Goal: Information Seeking & Learning: Check status

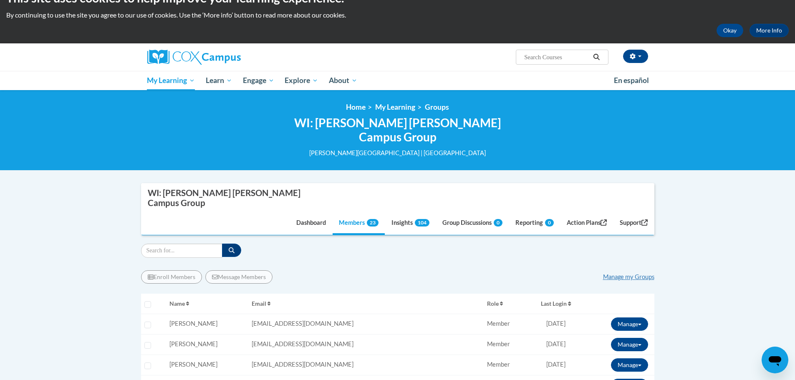
click at [203, 320] on span "[PERSON_NAME]" at bounding box center [193, 323] width 48 height 7
click at [487, 320] on span "Member" at bounding box center [498, 323] width 23 height 7
click at [635, 318] on button "Manage" at bounding box center [629, 324] width 37 height 13
click at [614, 348] on button "View Transcript" at bounding box center [609, 354] width 64 height 13
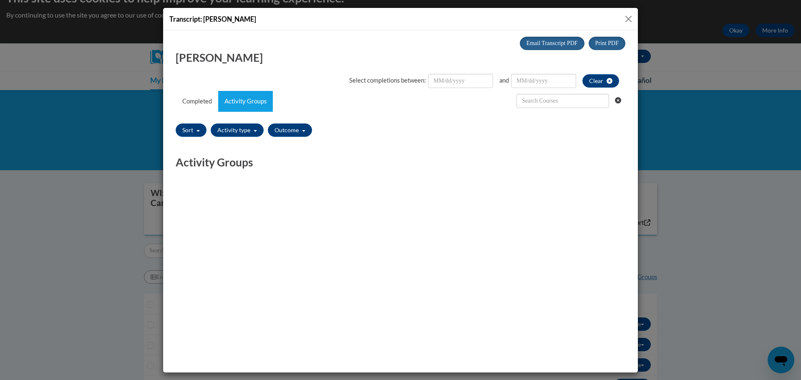
click at [627, 18] on button "Close" at bounding box center [628, 19] width 10 height 10
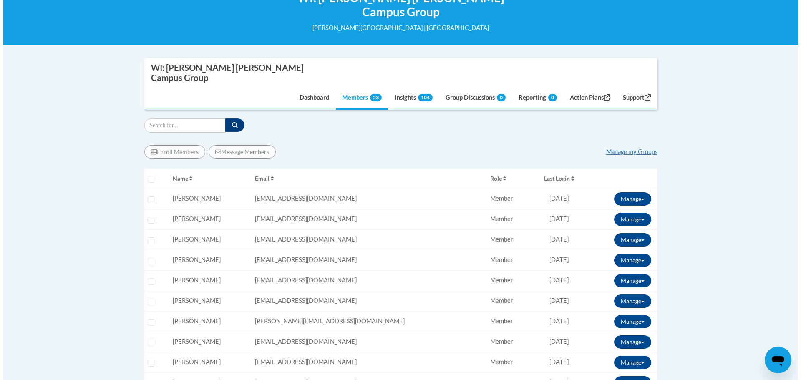
scroll to position [269, 0]
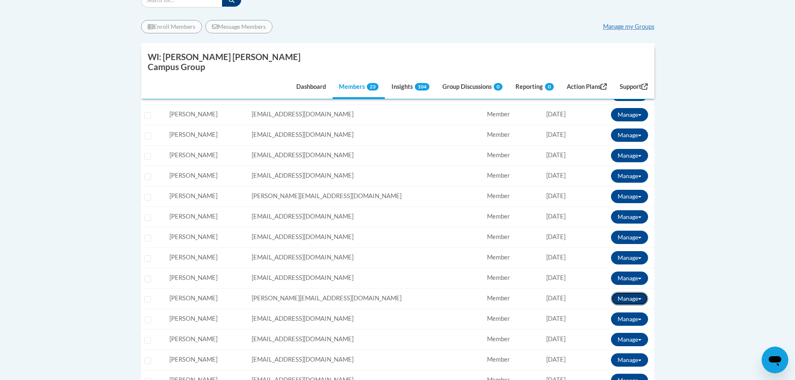
click at [633, 292] on button "Manage" at bounding box center [629, 298] width 37 height 13
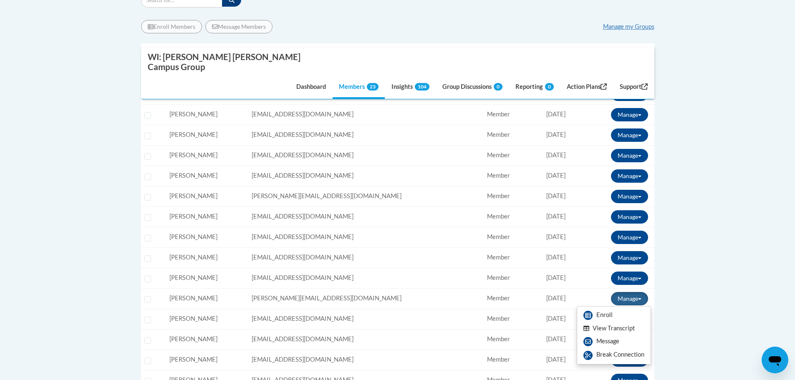
click at [633, 322] on button "View Transcript" at bounding box center [609, 328] width 64 height 13
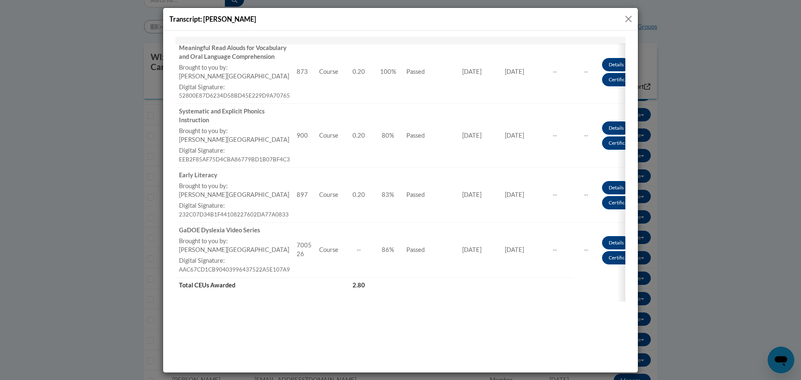
scroll to position [641, 0]
drag, startPoint x: 376, startPoint y: 320, endPoint x: 340, endPoint y: 347, distance: 44.1
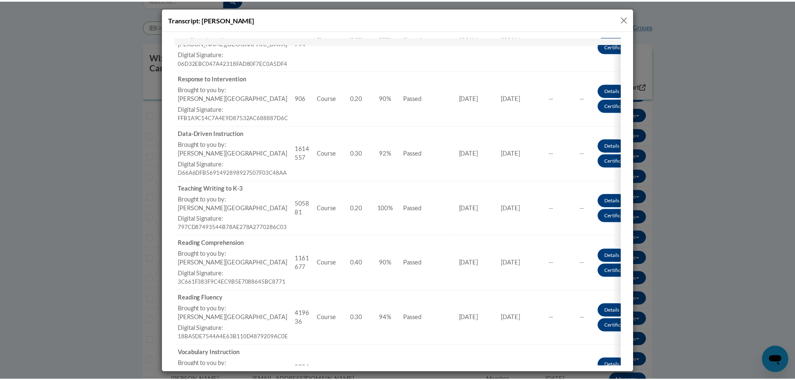
scroll to position [15, 0]
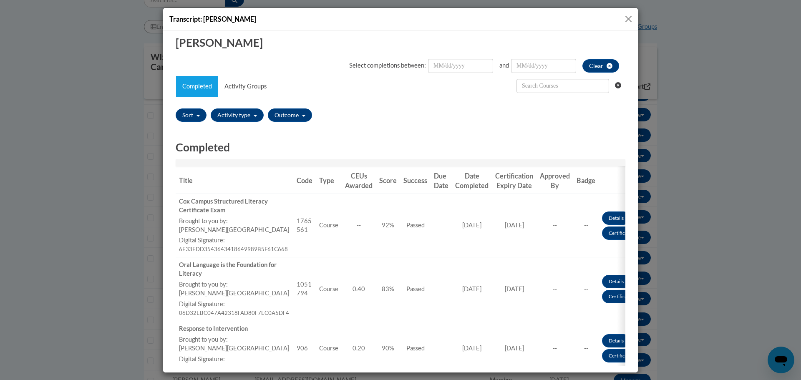
click at [629, 18] on button "Close" at bounding box center [628, 19] width 10 height 10
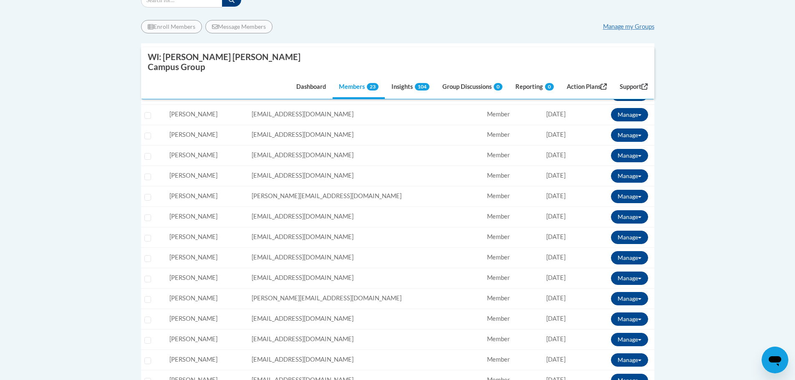
scroll to position [0, 0]
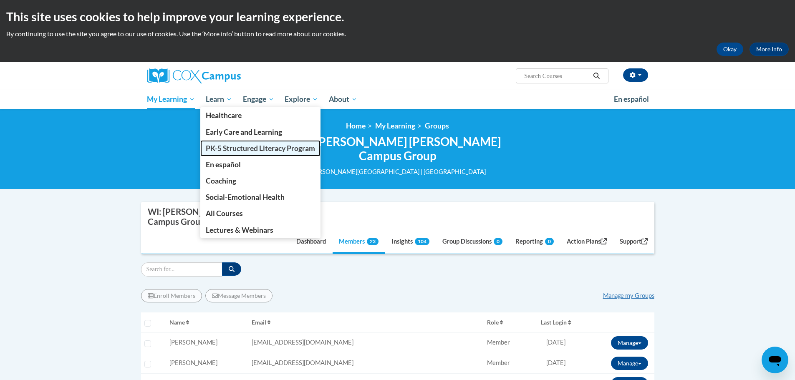
click at [235, 149] on span "PK-5 Structured Literacy Program" at bounding box center [260, 148] width 109 height 9
